Goal: Information Seeking & Learning: Learn about a topic

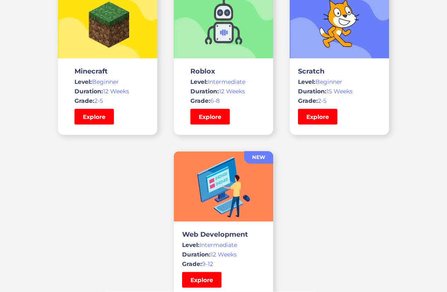
scroll to position [588, 0]
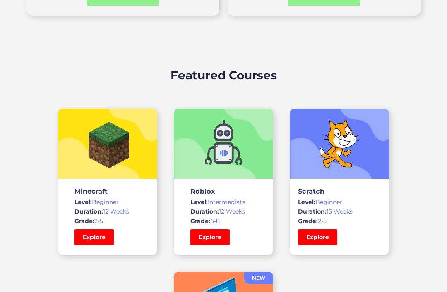
scroll to position [494, 0]
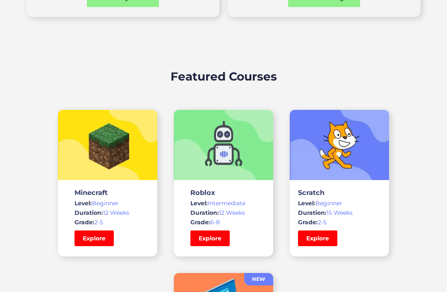
click at [213, 179] on img at bounding box center [223, 145] width 99 height 70
click at [194, 228] on div "Roblox Level: Intermediate Duration: 12 Weeks Grade : 6-8 Explore" at bounding box center [223, 218] width 99 height 58
click at [216, 236] on link "Explore" at bounding box center [209, 239] width 39 height 16
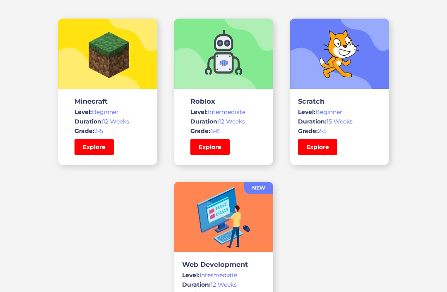
scroll to position [587, 0]
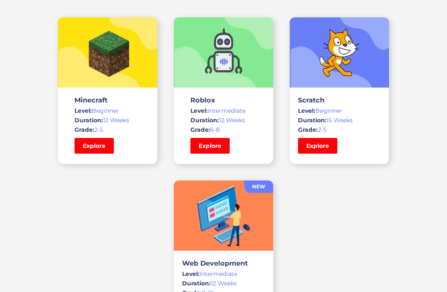
click at [211, 143] on link "Explore" at bounding box center [209, 146] width 39 height 16
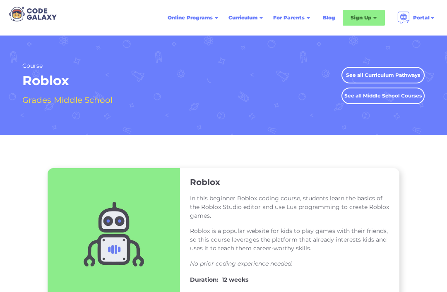
click at [382, 18] on div "Sign Up" at bounding box center [363, 18] width 42 height 16
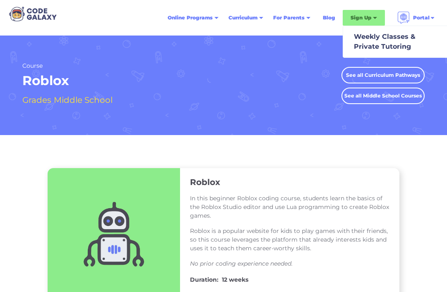
click at [320, 124] on div "Course Roblox Grades Middle School See all Curriculum Pathways See all Middle S…" at bounding box center [223, 86] width 402 height 100
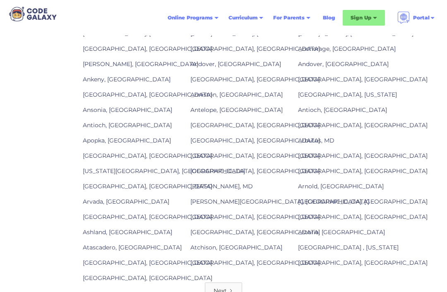
scroll to position [1027, 0]
click at [241, 285] on link "Next" at bounding box center [223, 291] width 37 height 17
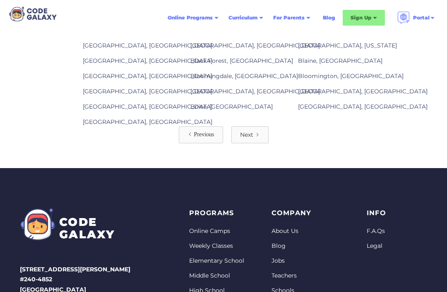
scroll to position [1175, 0]
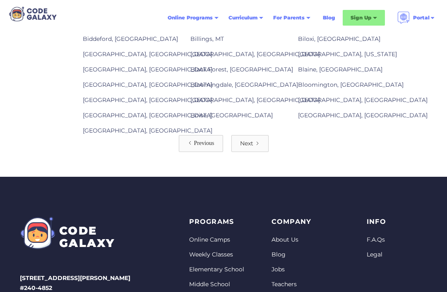
click at [244, 140] on div "Next" at bounding box center [246, 144] width 13 height 8
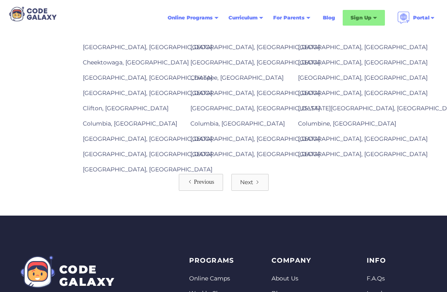
scroll to position [1128, 0]
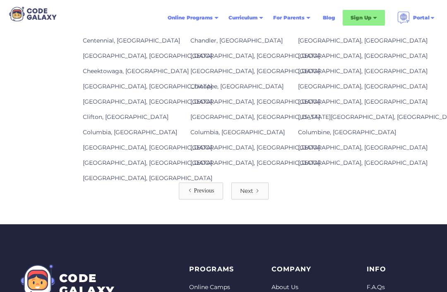
click at [257, 192] on link "Next" at bounding box center [249, 191] width 37 height 17
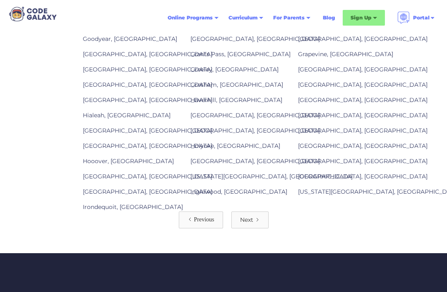
scroll to position [1101, 0]
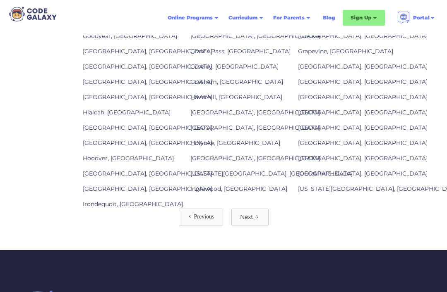
click at [266, 209] on link "Next" at bounding box center [249, 217] width 37 height 17
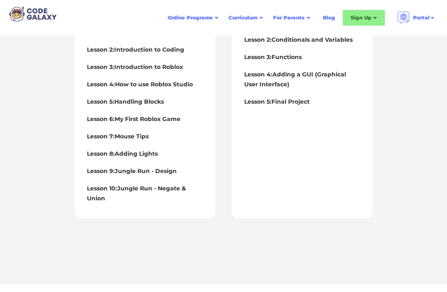
scroll to position [449, 0]
